Goal: Task Accomplishment & Management: Complete application form

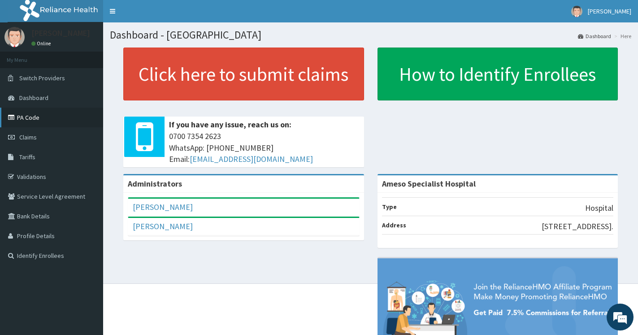
click at [25, 119] on link "PA Code" at bounding box center [51, 118] width 103 height 20
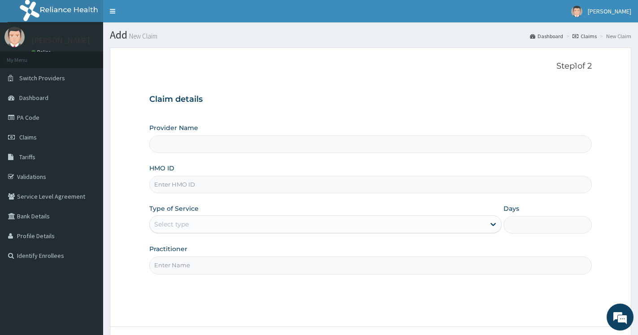
type input "Ameso Specialist Hospital"
click at [200, 186] on input "HMO ID" at bounding box center [370, 184] width 443 height 17
type input "muh/10064/e"
click at [211, 221] on div "Select type" at bounding box center [318, 224] width 336 height 14
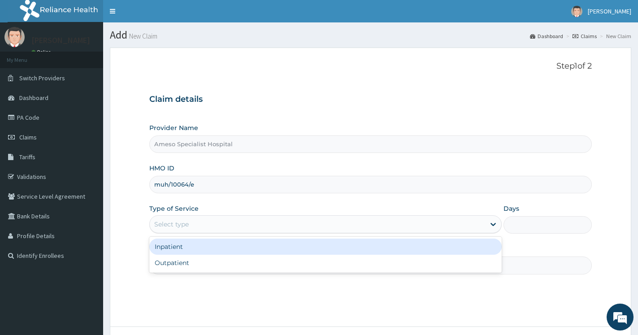
click at [181, 246] on div "Inpatient" at bounding box center [325, 247] width 353 height 16
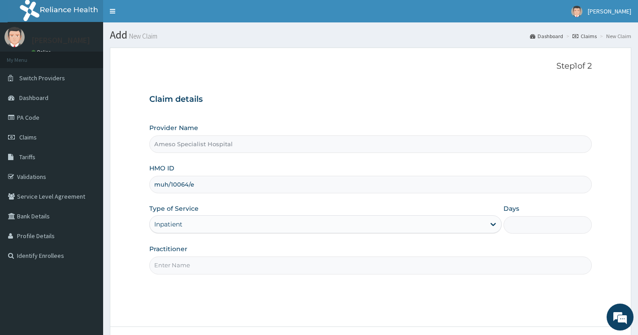
click at [542, 228] on input "Days" at bounding box center [548, 224] width 88 height 17
type input "2"
click at [190, 268] on input "Practitioner" at bounding box center [370, 265] width 443 height 17
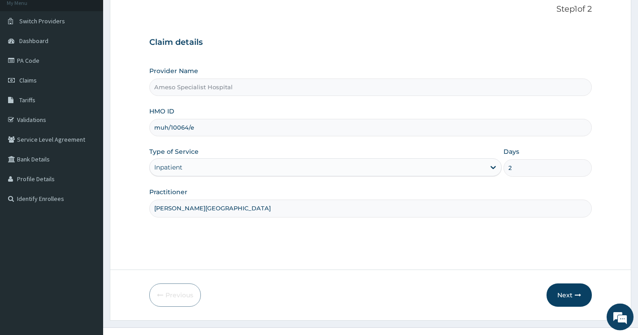
scroll to position [72, 0]
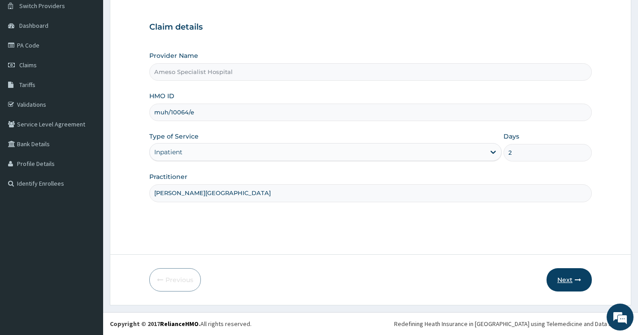
type input "[PERSON_NAME][GEOGRAPHIC_DATA]"
click at [557, 275] on button "Next" at bounding box center [569, 279] width 45 height 23
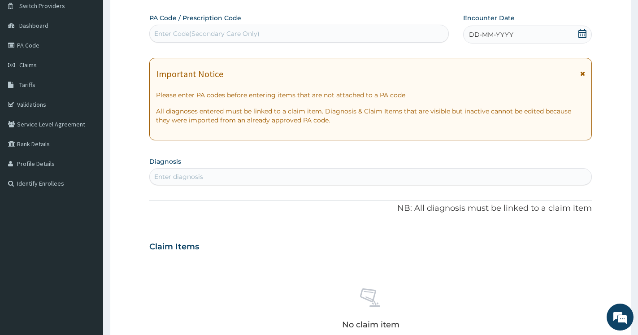
scroll to position [0, 0]
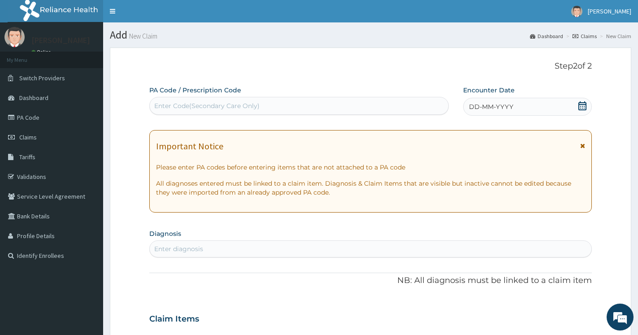
click at [215, 106] on div "Enter Code(Secondary Care Only)" at bounding box center [206, 105] width 105 height 9
paste input "PA/A5F045"
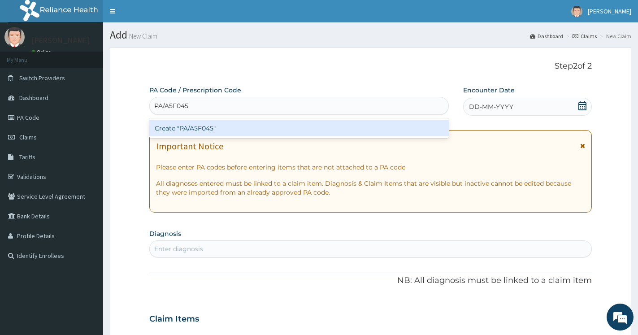
type input "PA/A5F045"
click at [582, 105] on div "PA Code / Prescription Code option Create "PA/A5F045" focused, 1 of 1. 1 result…" at bounding box center [370, 318] width 443 height 464
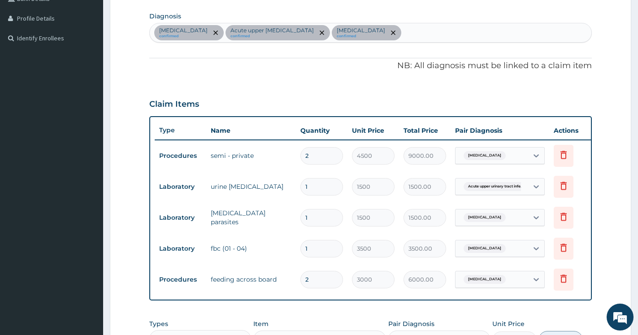
scroll to position [401, 0]
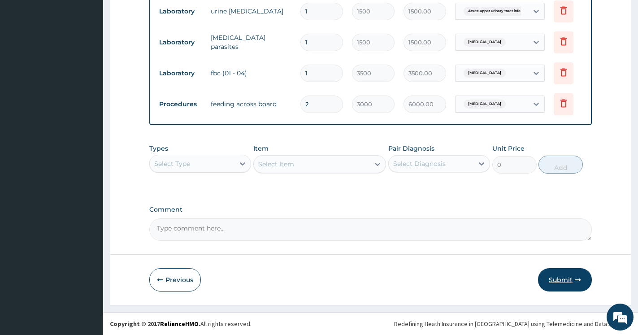
click at [571, 279] on button "Submit" at bounding box center [565, 279] width 54 height 23
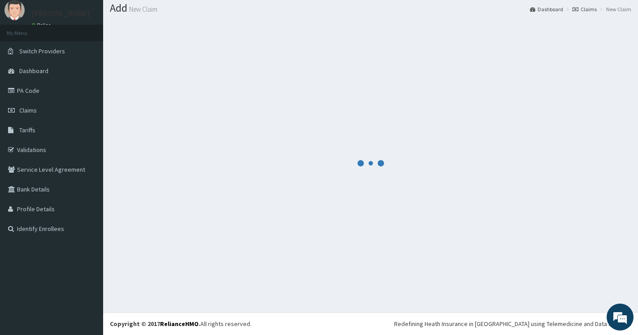
scroll to position [27, 0]
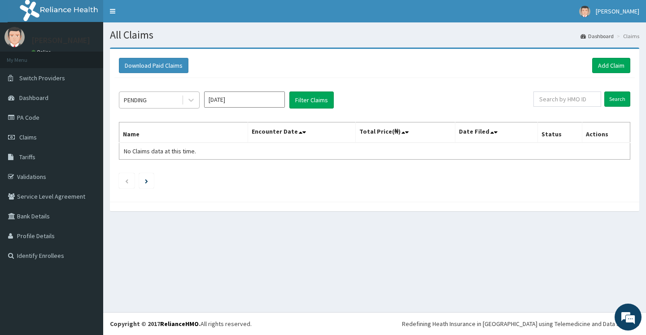
click at [152, 101] on div "PENDING" at bounding box center [150, 100] width 62 height 14
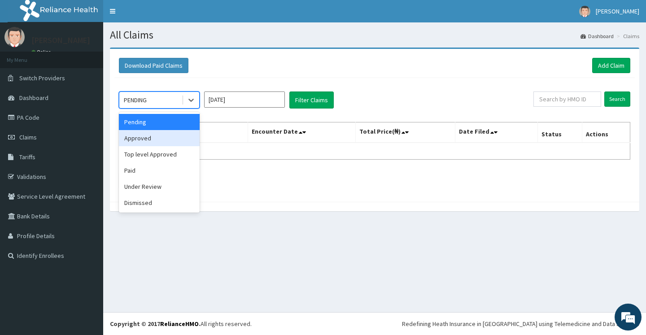
click at [136, 140] on div "Approved" at bounding box center [159, 138] width 81 height 16
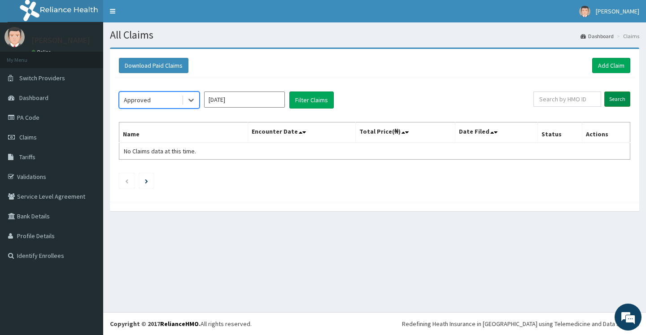
click at [617, 99] on input "Search" at bounding box center [617, 99] width 26 height 15
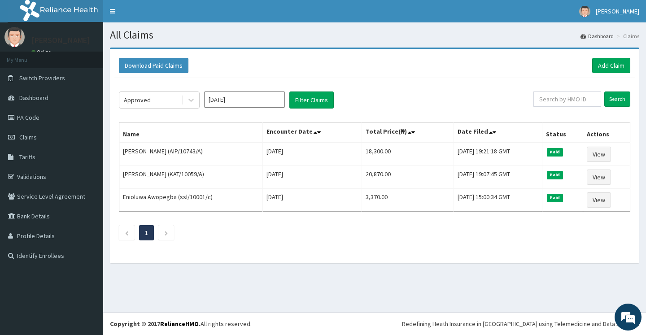
click at [235, 100] on input "Sep 2025" at bounding box center [244, 100] width 81 height 16
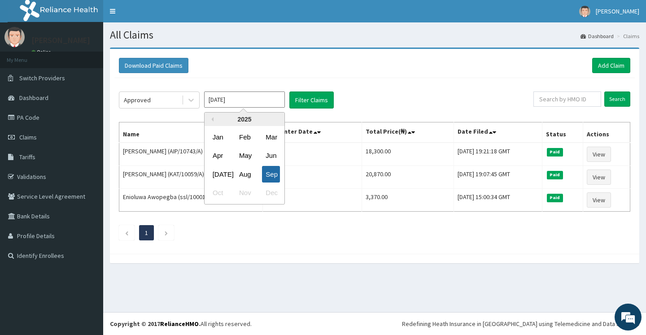
click at [268, 174] on div "Sep" at bounding box center [271, 174] width 18 height 17
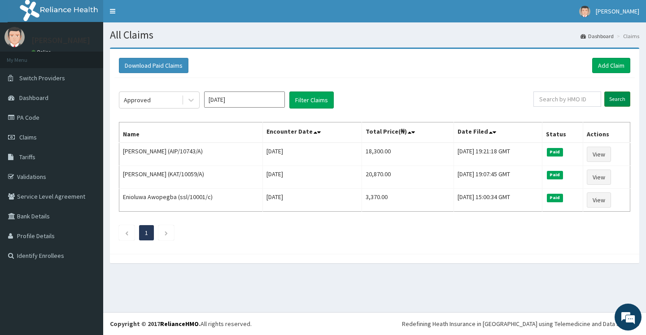
click at [621, 99] on input "Search" at bounding box center [617, 99] width 26 height 15
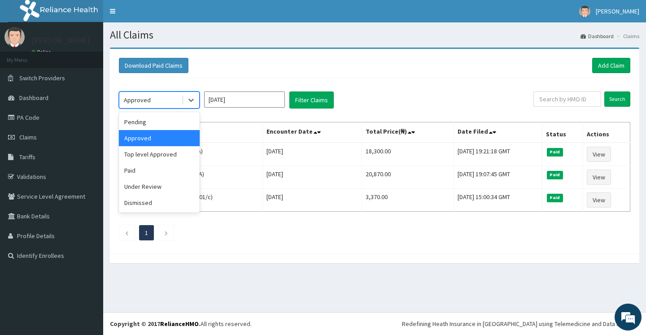
click at [160, 105] on div "Approved" at bounding box center [150, 100] width 62 height 14
click at [140, 121] on div "Pending" at bounding box center [159, 122] width 81 height 16
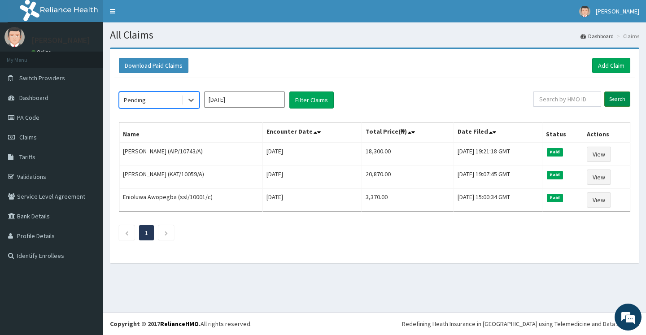
click at [623, 99] on input "Search" at bounding box center [617, 99] width 26 height 15
click at [167, 98] on div "Pending" at bounding box center [150, 100] width 62 height 14
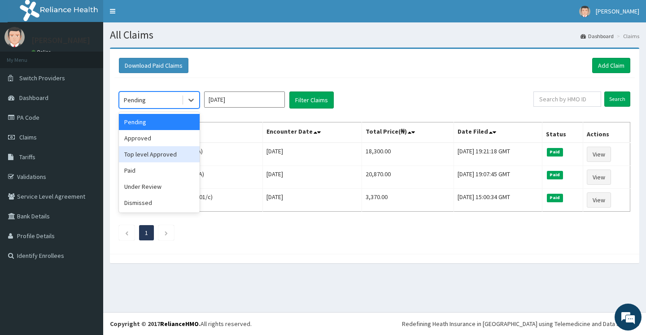
click at [138, 153] on div "Top level Approved" at bounding box center [159, 154] width 81 height 16
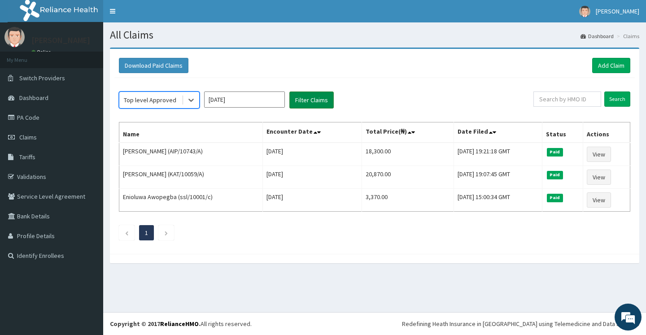
click at [309, 101] on button "Filter Claims" at bounding box center [311, 100] width 44 height 17
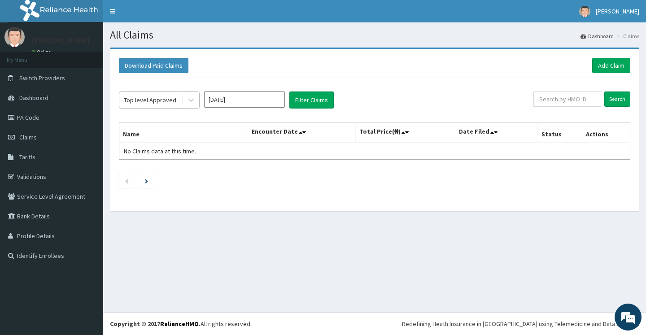
click at [143, 100] on div "Top level Approved" at bounding box center [150, 100] width 52 height 9
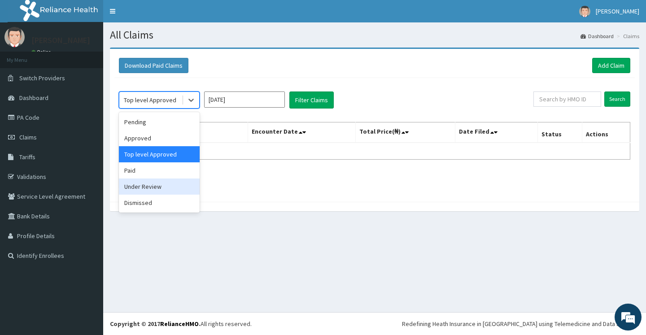
click at [145, 189] on div "Under Review" at bounding box center [159, 187] width 81 height 16
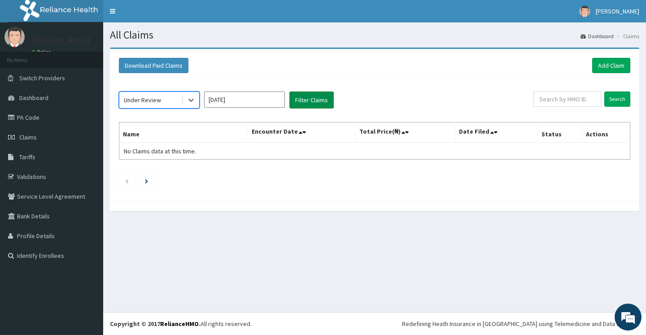
click at [304, 102] on button "Filter Claims" at bounding box center [311, 100] width 44 height 17
click at [140, 102] on div "Under Review" at bounding box center [142, 100] width 37 height 9
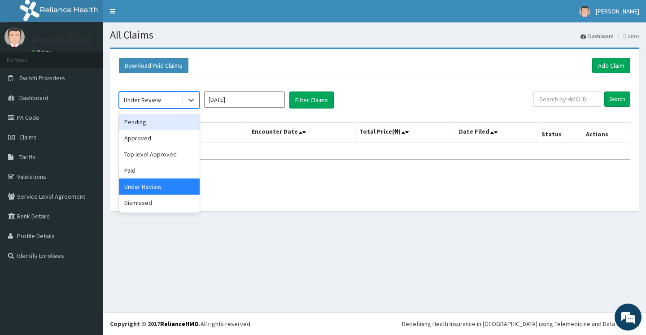
click at [141, 126] on div "Pending" at bounding box center [159, 122] width 81 height 16
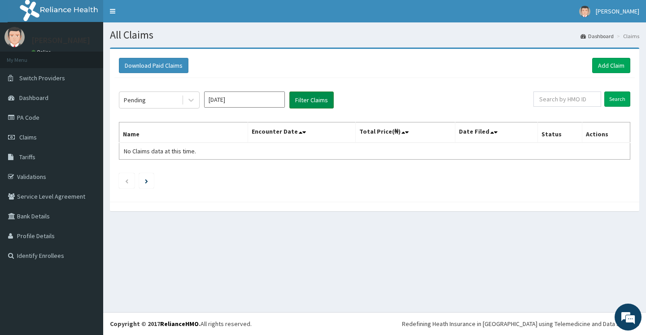
click at [299, 97] on button "Filter Claims" at bounding box center [311, 100] width 44 height 17
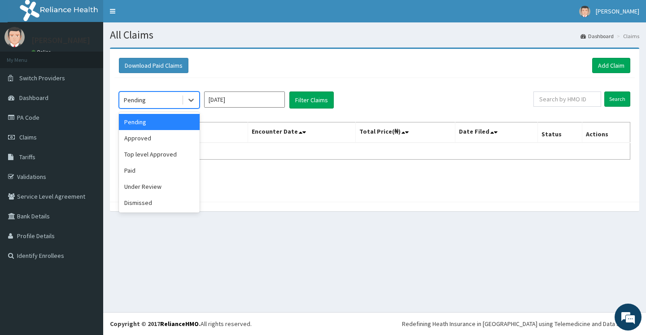
click at [147, 102] on div "Pending" at bounding box center [150, 100] width 62 height 14
drag, startPoint x: 137, startPoint y: 140, endPoint x: 146, endPoint y: 136, distance: 10.0
click at [137, 140] on div "Approved" at bounding box center [159, 138] width 81 height 16
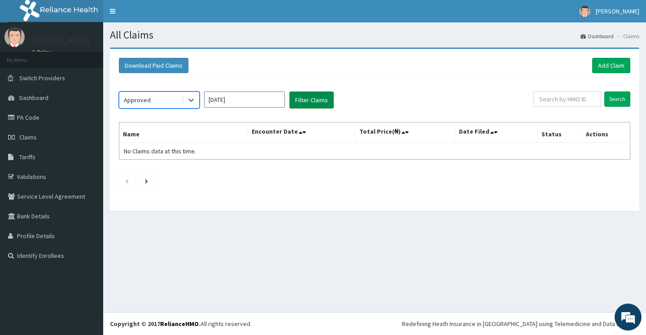
click at [333, 100] on button "Filter Claims" at bounding box center [311, 100] width 44 height 17
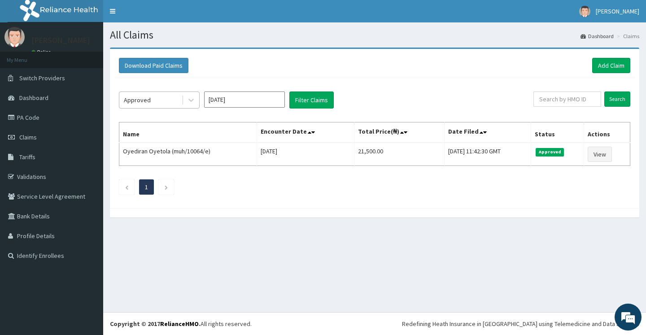
click at [155, 93] on div "Approved" at bounding box center [150, 100] width 62 height 14
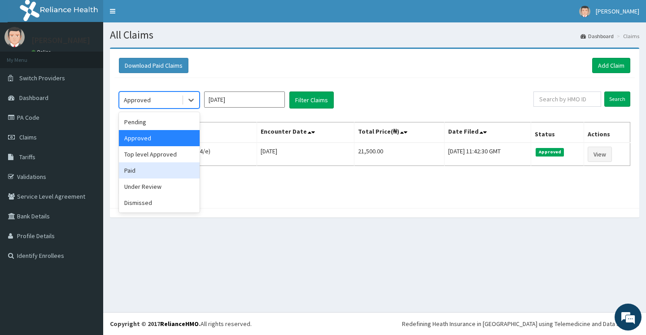
click at [141, 175] on div "Paid" at bounding box center [159, 170] width 81 height 16
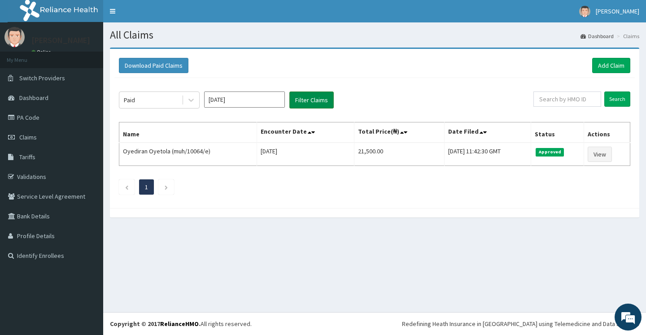
click at [306, 102] on button "Filter Claims" at bounding box center [311, 100] width 44 height 17
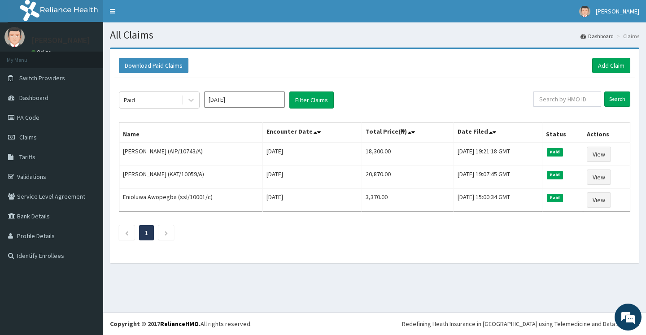
click at [25, 117] on link "PA Code" at bounding box center [51, 118] width 103 height 20
